Goal: Information Seeking & Learning: Learn about a topic

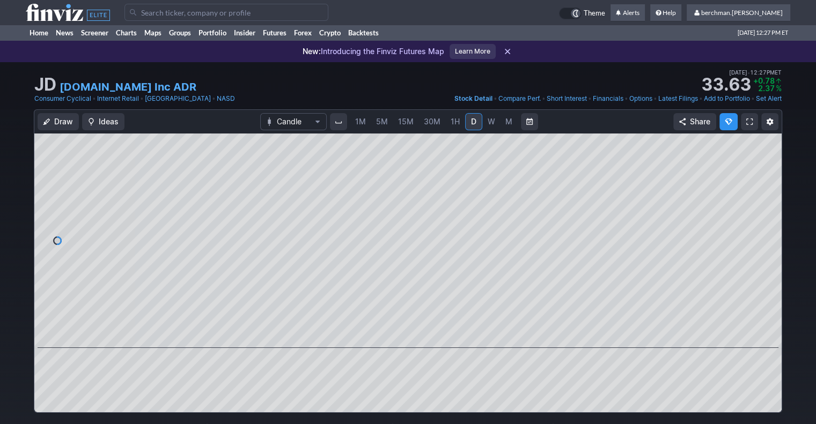
click at [384, 123] on span "5M" at bounding box center [382, 121] width 12 height 9
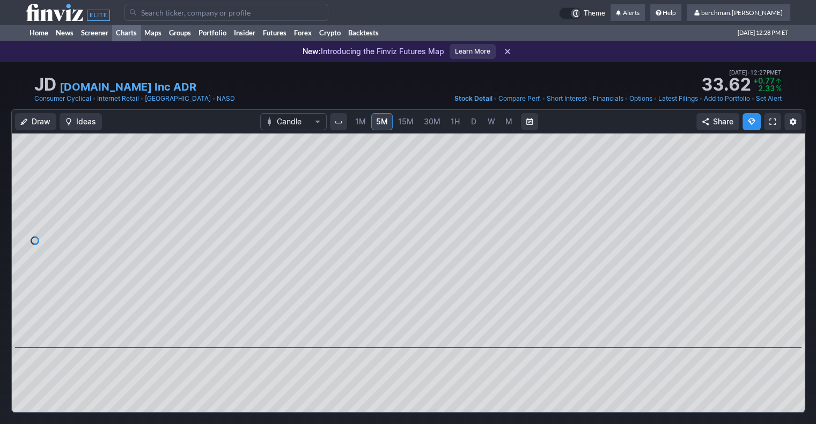
click at [126, 32] on link "Charts" at bounding box center [126, 33] width 28 height 16
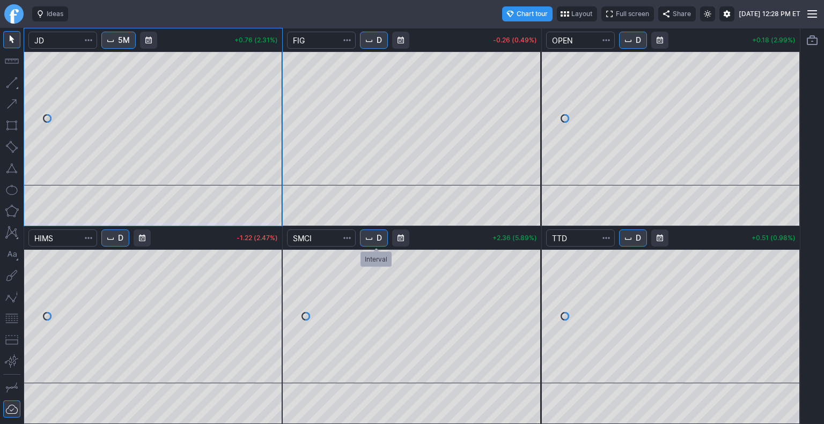
click at [378, 244] on button "D" at bounding box center [374, 238] width 28 height 17
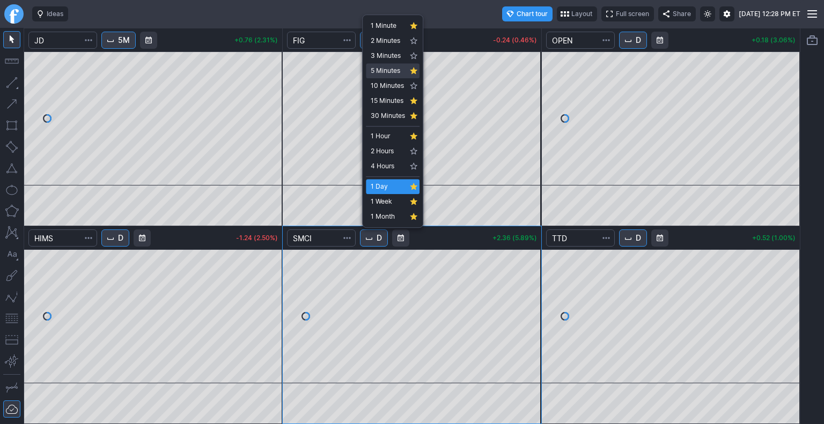
click at [391, 72] on span "5 Minutes" at bounding box center [388, 70] width 34 height 11
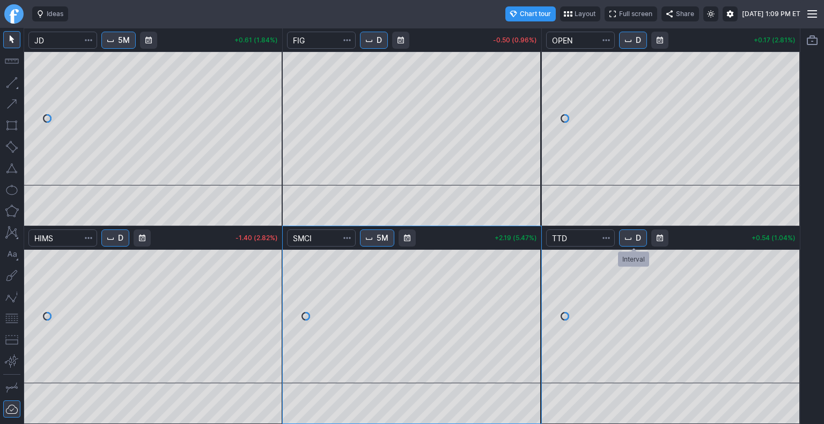
click at [631, 241] on span "Interval" at bounding box center [628, 238] width 9 height 9
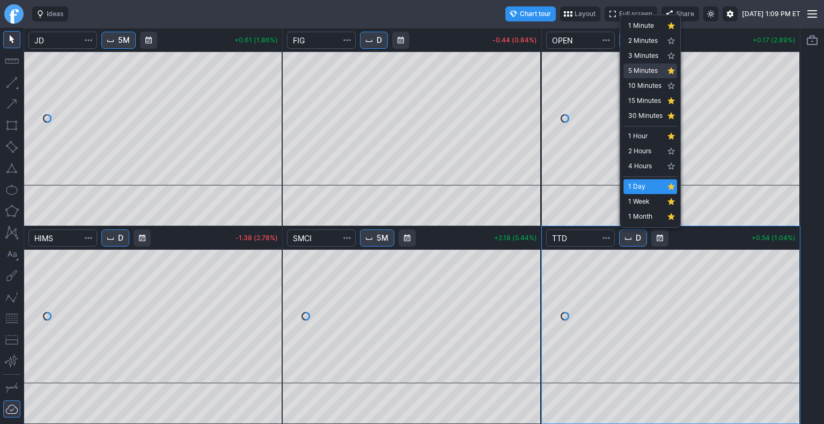
click at [639, 68] on span "5 Minutes" at bounding box center [645, 70] width 34 height 11
